Goal: Check status: Check status

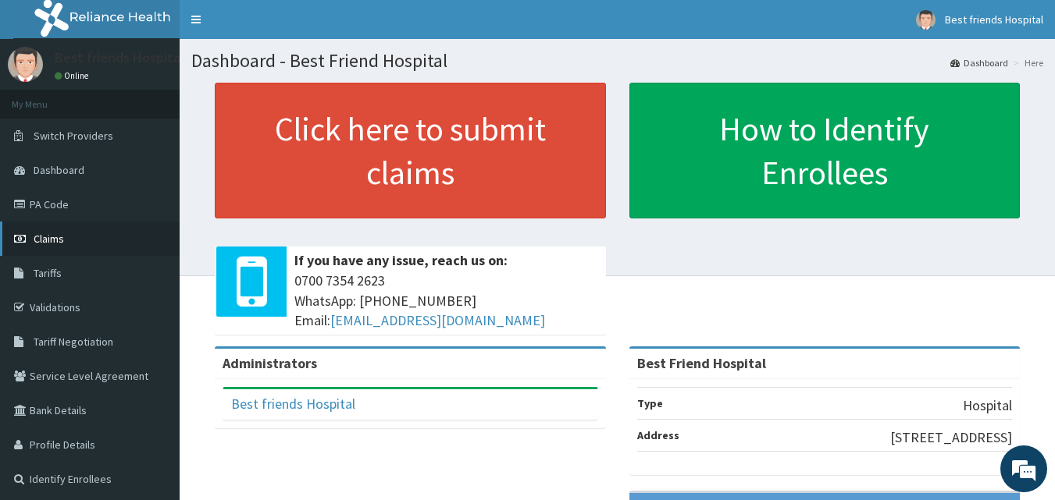
click at [55, 235] on span "Claims" at bounding box center [49, 239] width 30 height 14
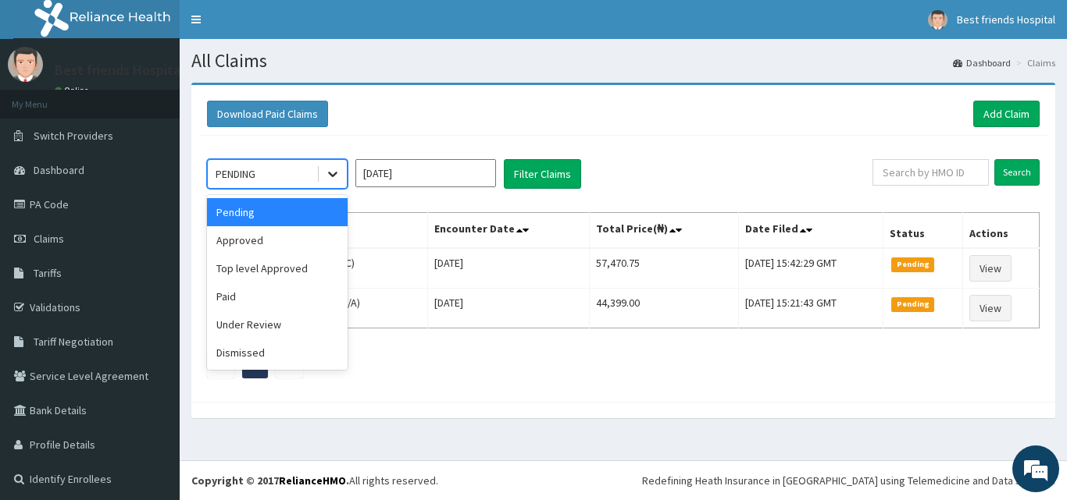
click at [333, 178] on icon at bounding box center [333, 174] width 16 height 16
click at [313, 234] on div "Approved" at bounding box center [277, 240] width 141 height 28
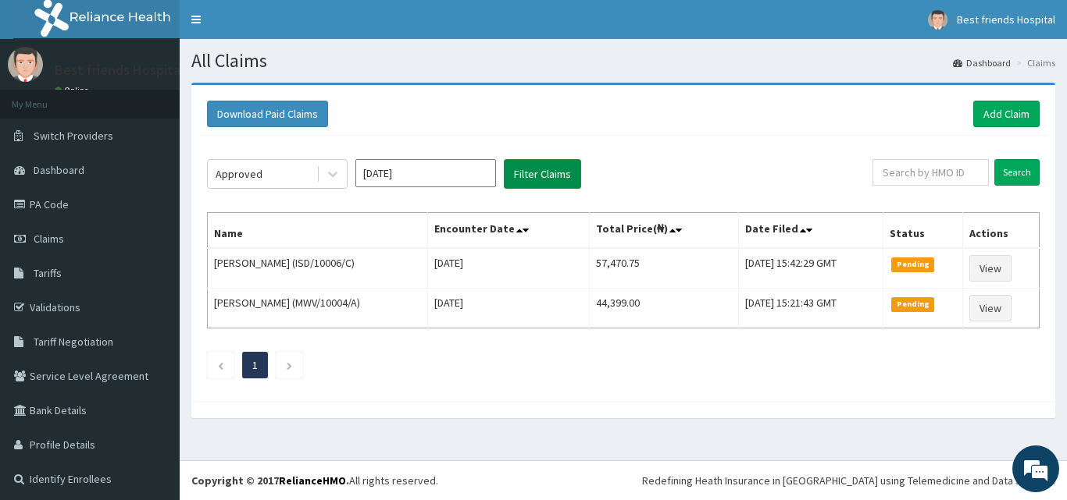
click at [554, 164] on button "Filter Claims" at bounding box center [542, 174] width 77 height 30
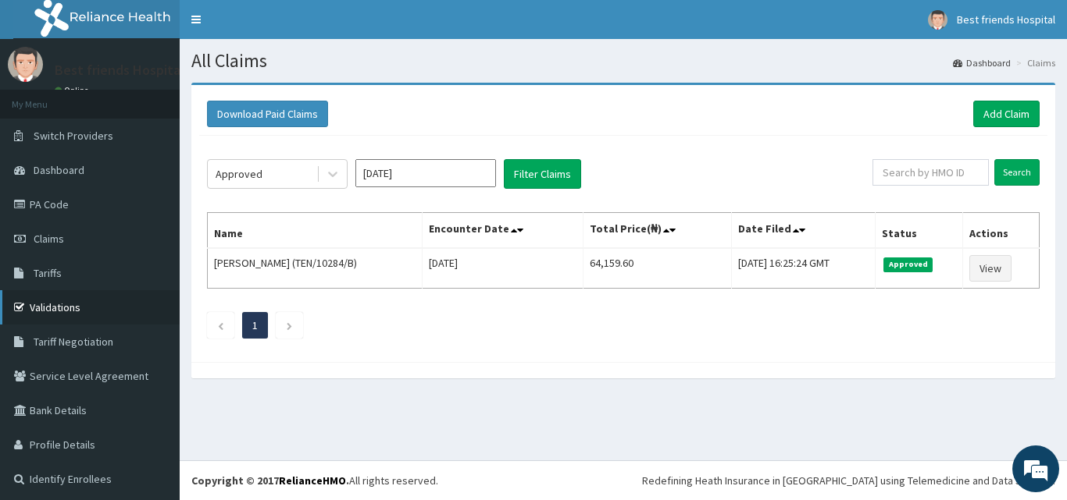
click at [59, 306] on link "Validations" at bounding box center [90, 307] width 180 height 34
